Goal: Information Seeking & Learning: Learn about a topic

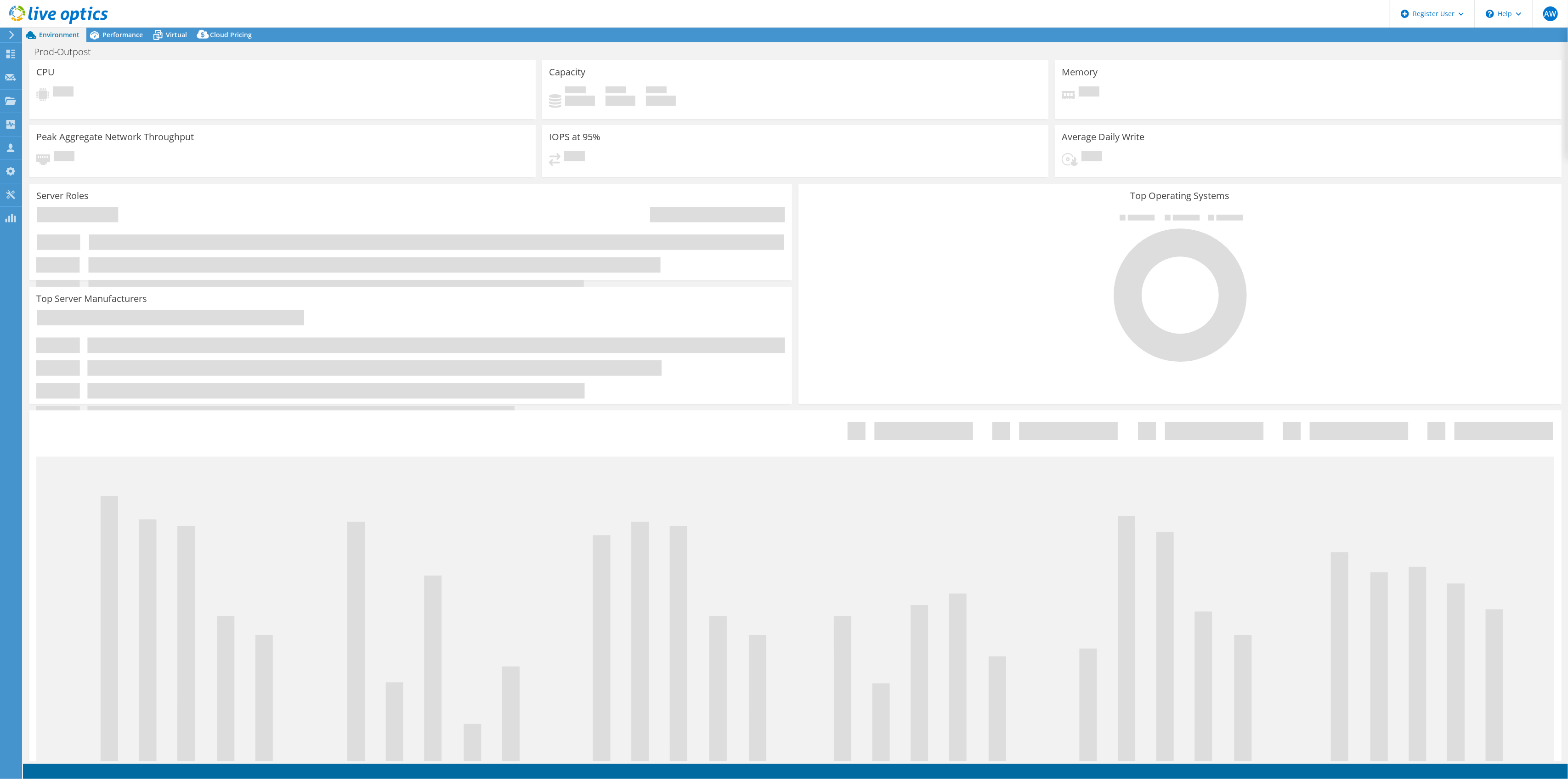
select select "[GEOGRAPHIC_DATA]"
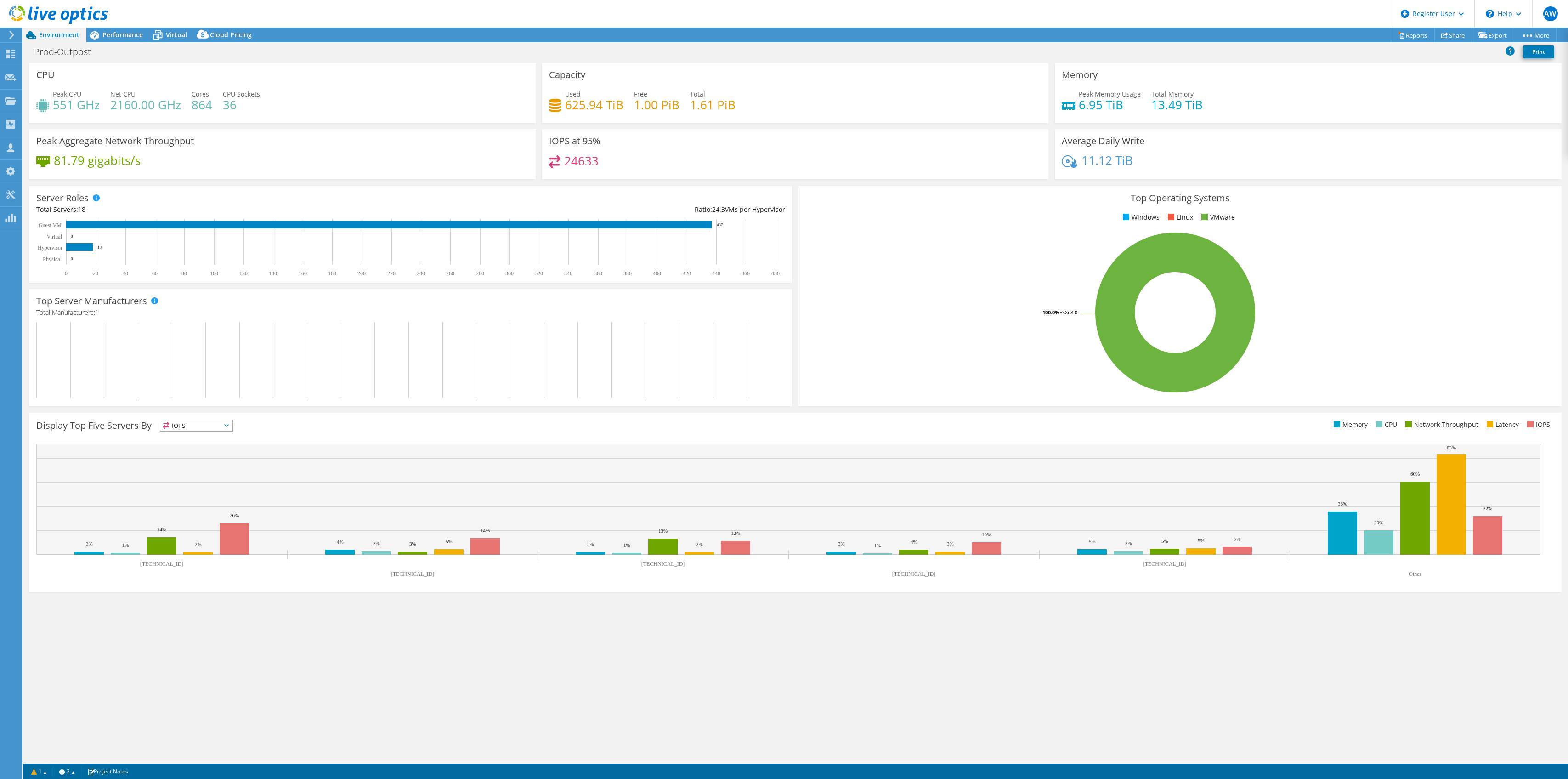
select select "[GEOGRAPHIC_DATA]"
select select "USD"
click at [170, 31] on span "Virtual" at bounding box center [176, 35] width 21 height 9
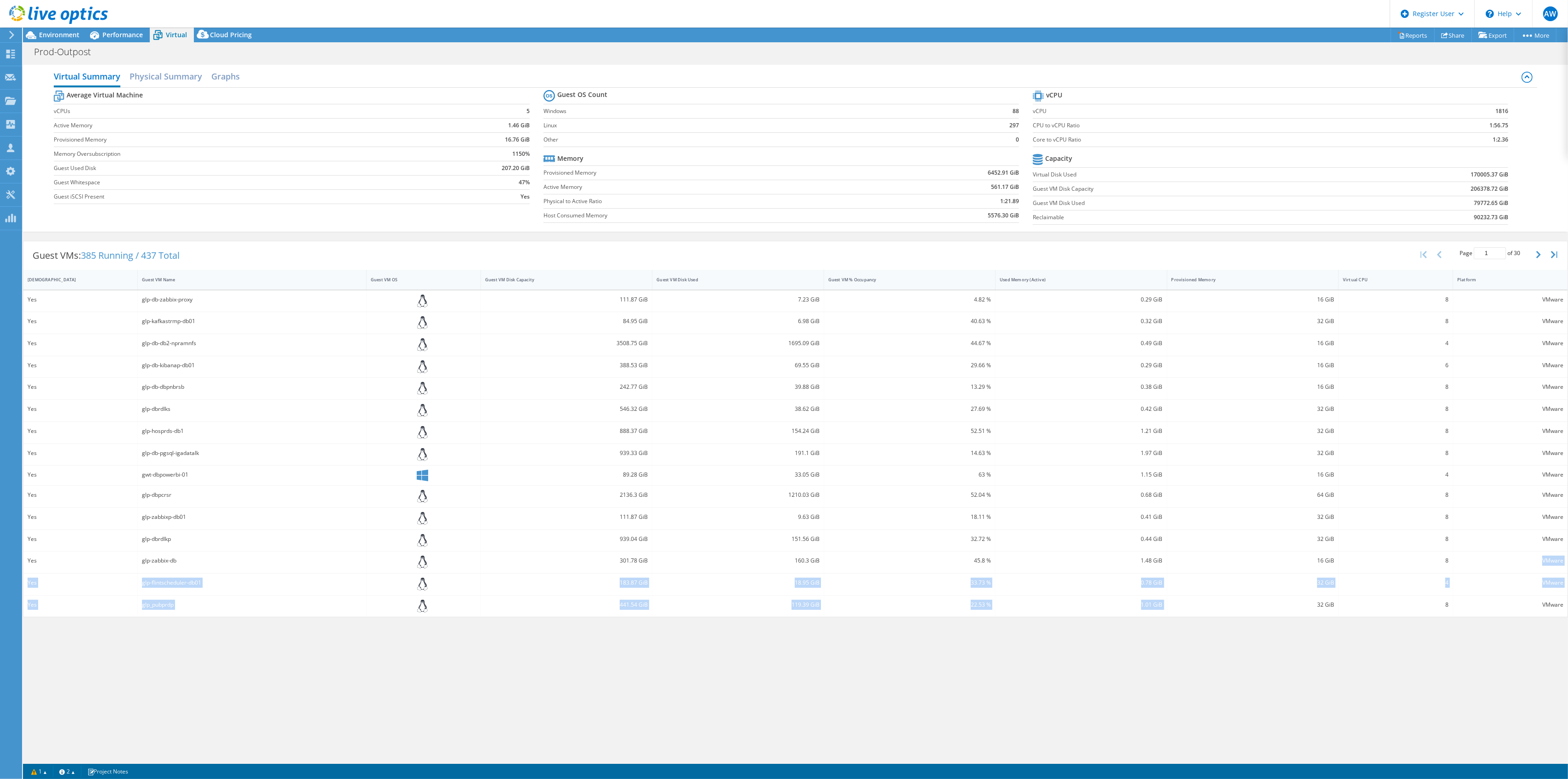
drag, startPoint x: 1474, startPoint y: 568, endPoint x: 1327, endPoint y: 608, distance: 152.3
click at [1320, 607] on div "Yes glp-db-zabbix-proxy 111.87 GiB 7.23 GiB 4.82 % 0.29 GiB 16 GiB 8 VMware Yes…" at bounding box center [795, 454] width 1544 height 327
click at [1339, 643] on div "Virtual Summary Physical Summary Graphs Average Virtual Machine vCPUs 5 Active …" at bounding box center [796, 411] width 1545 height 701
click at [1527, 79] on icon at bounding box center [1527, 77] width 11 height 11
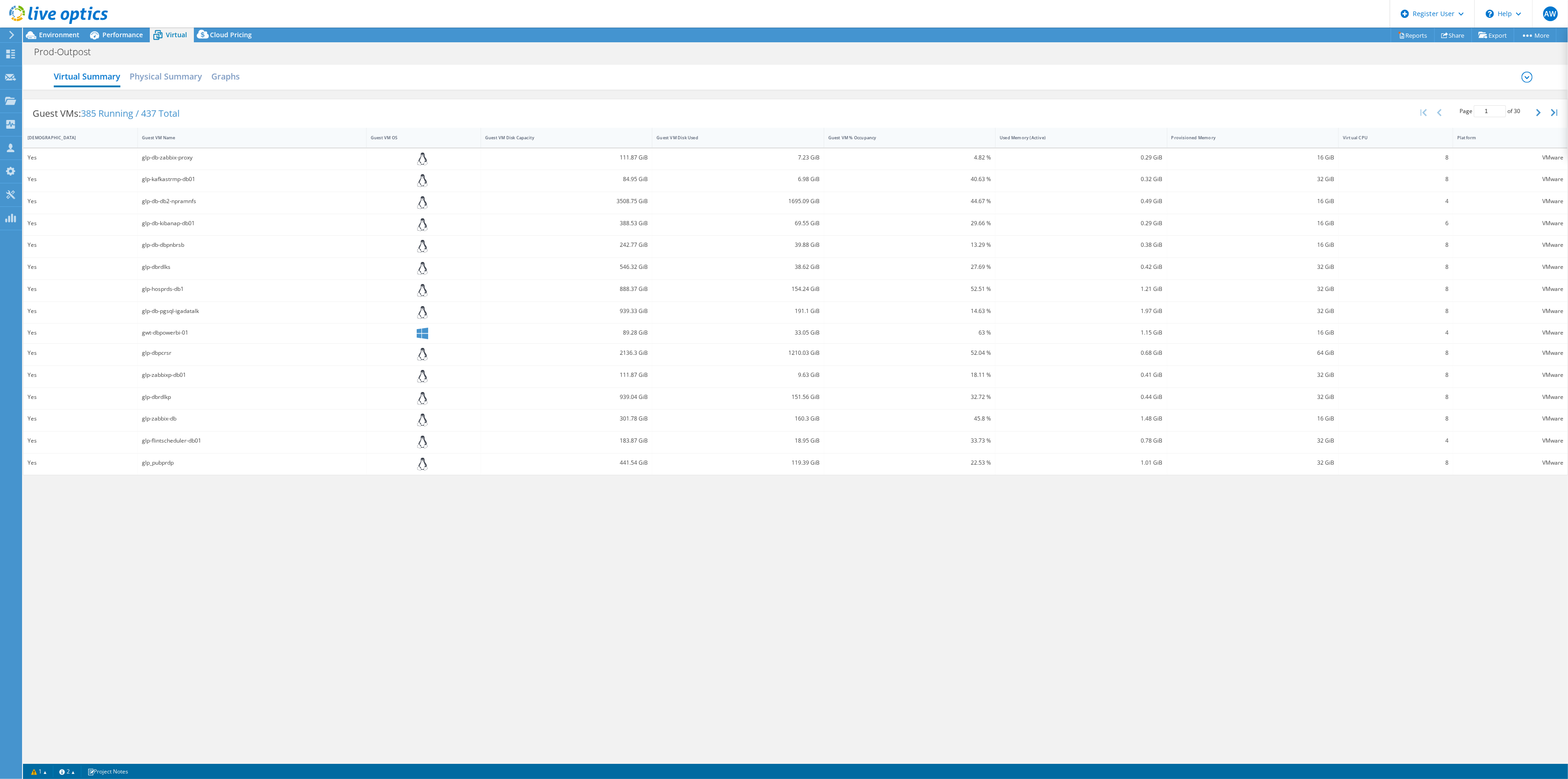
click at [1527, 79] on icon at bounding box center [1527, 77] width 11 height 11
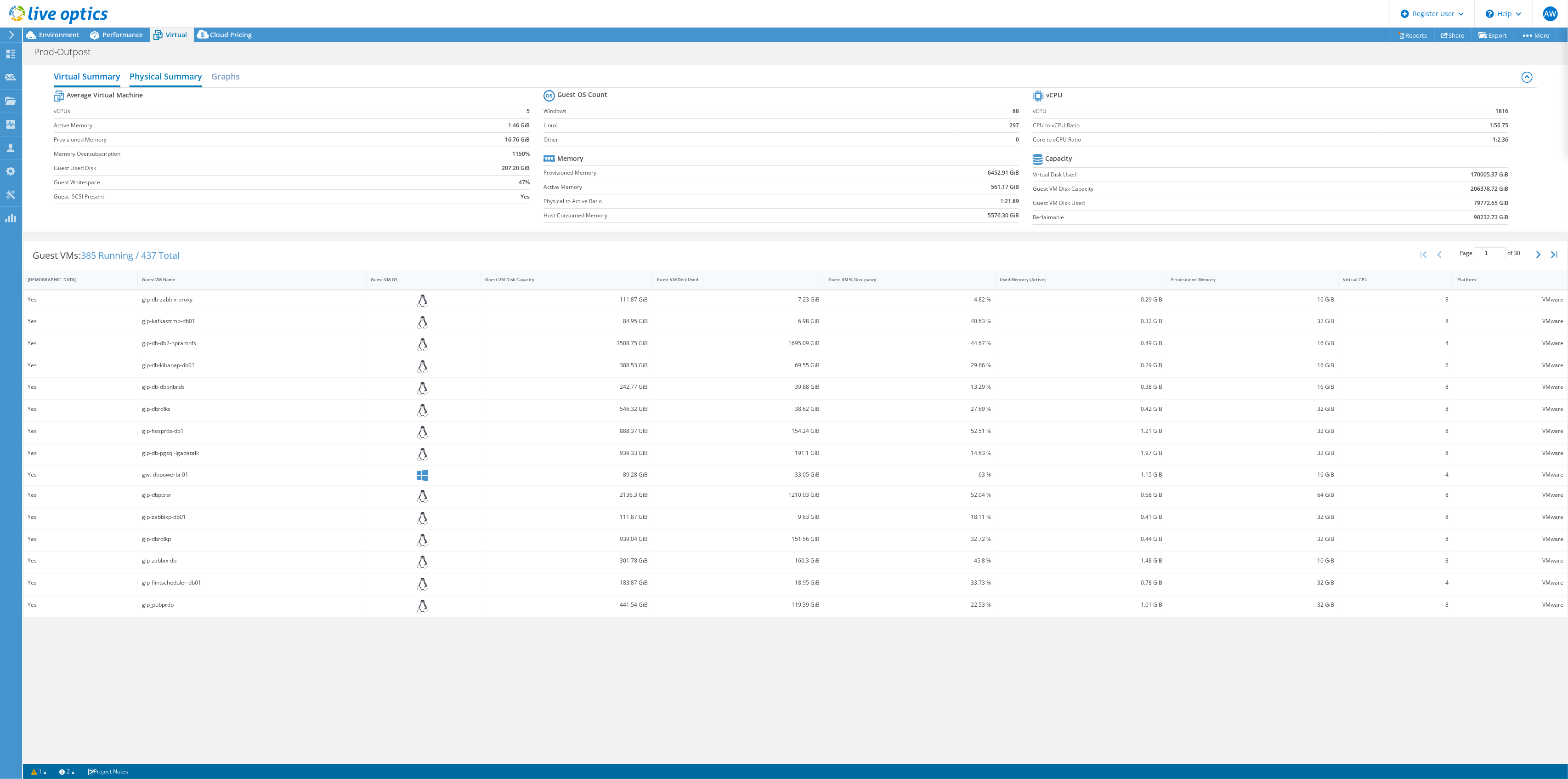
click at [179, 74] on h2 "Physical Summary" at bounding box center [166, 77] width 72 height 20
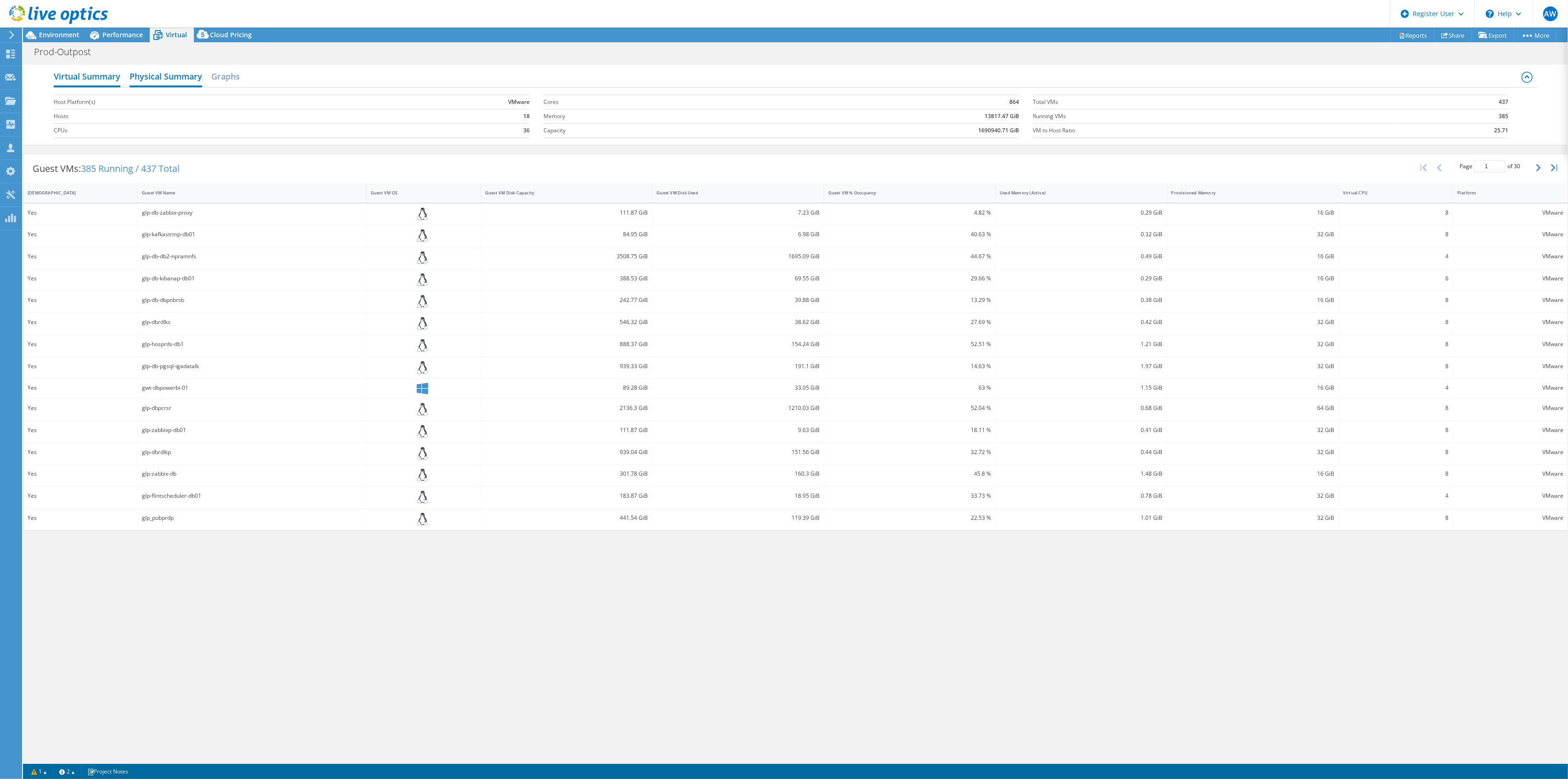
click at [92, 78] on h2 "Virtual Summary" at bounding box center [86, 77] width 66 height 20
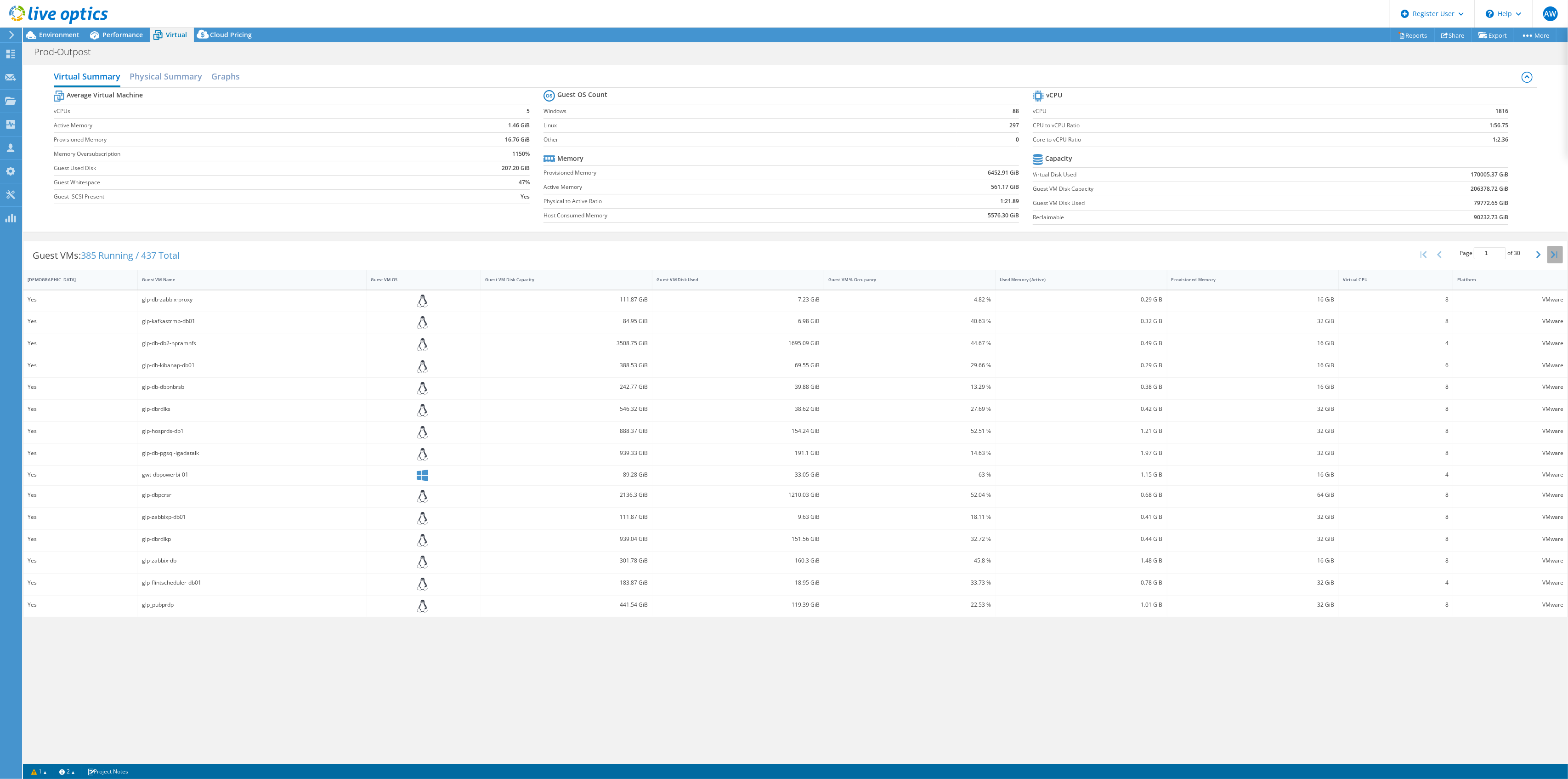
click at [1555, 251] on icon "button" at bounding box center [1554, 255] width 7 height 7
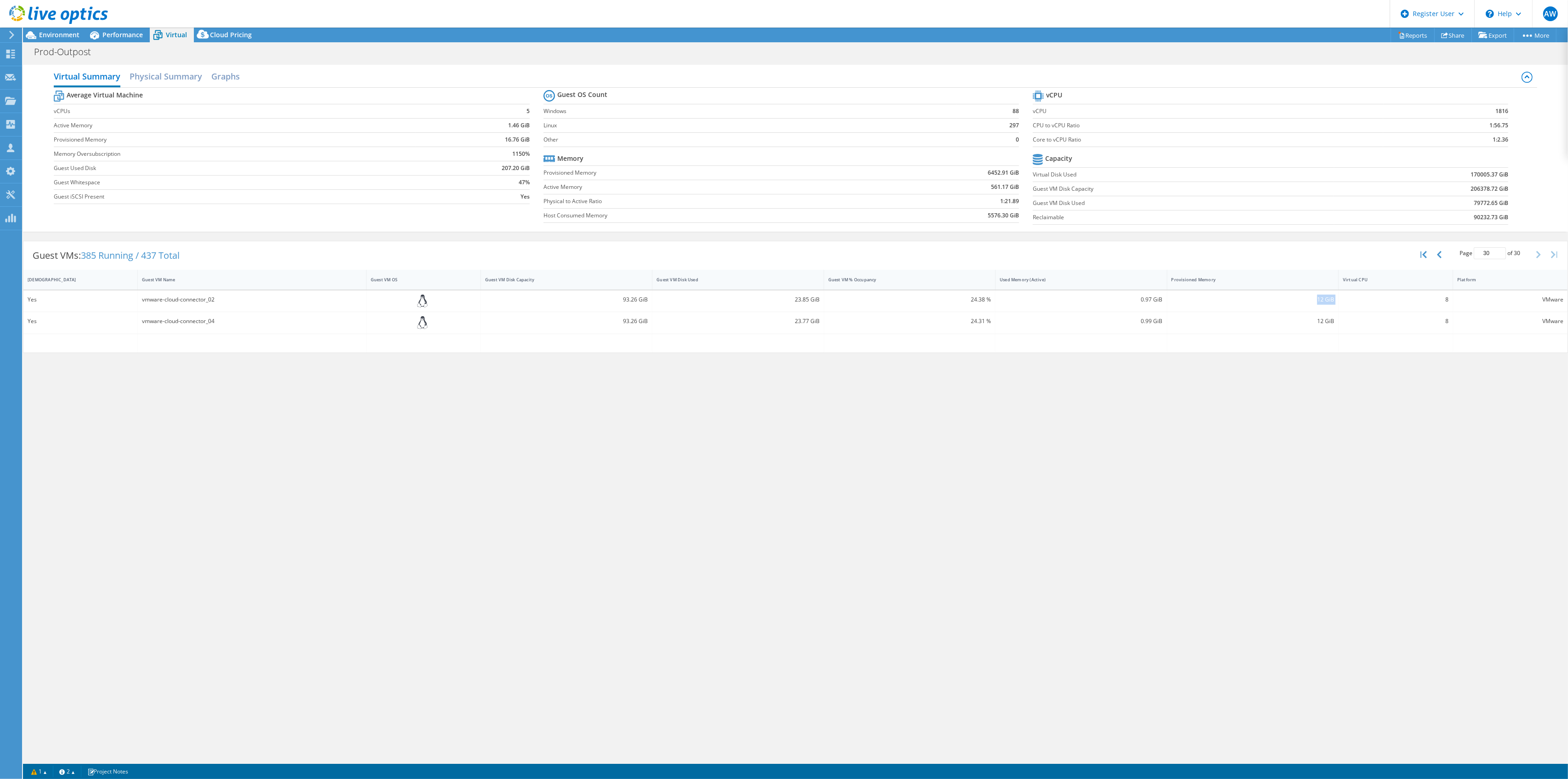
drag, startPoint x: 1385, startPoint y: 296, endPoint x: 1323, endPoint y: 294, distance: 62.0
click at [1282, 301] on div "Yes vmware-cloud-connector_02 93.26 GiB 23.85 GiB 24.38 % 0.97 GiB 12 GiB 8 VMw…" at bounding box center [795, 301] width 1544 height 21
click at [1423, 255] on icon "button" at bounding box center [1424, 255] width 7 height 7
type input "1"
